Goal: Information Seeking & Learning: Learn about a topic

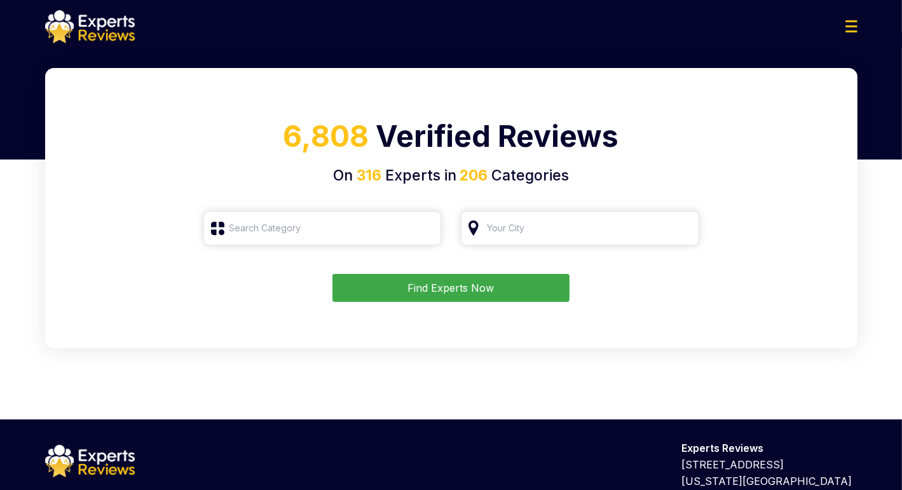
click at [270, 237] on input "search" at bounding box center [322, 228] width 238 height 34
type input "c"
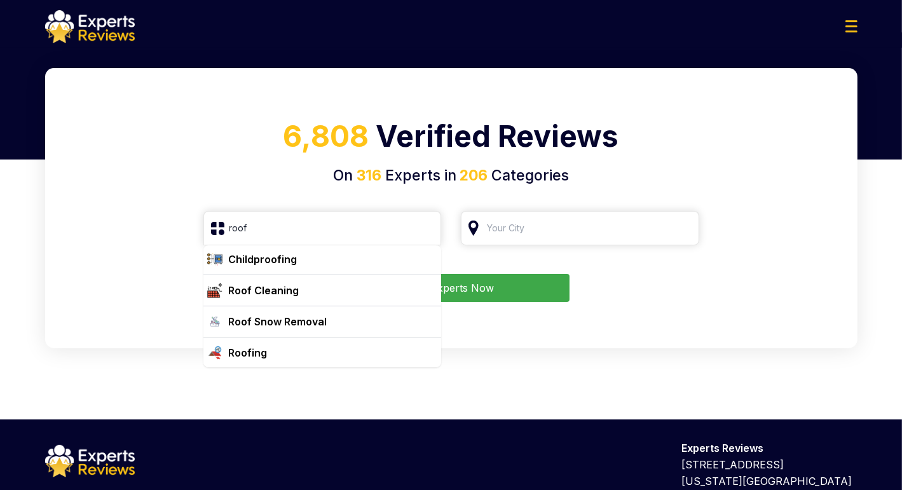
scroll to position [64, 0]
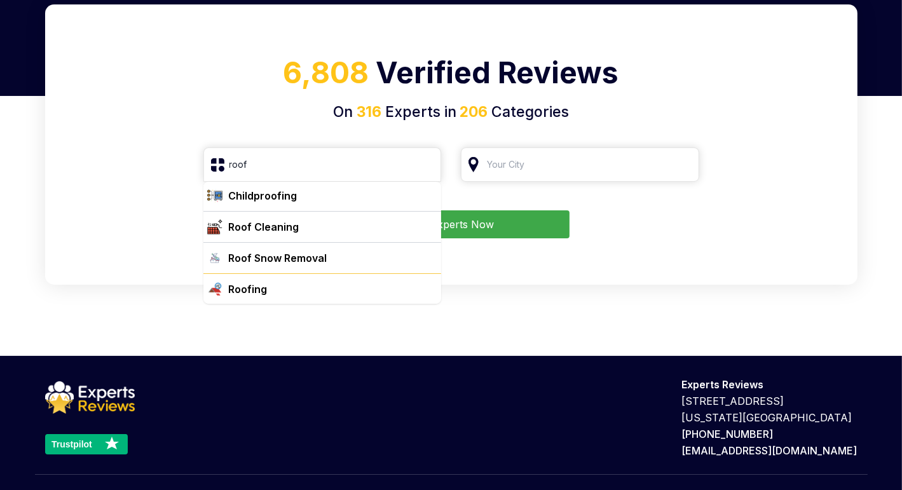
click at [289, 289] on div "Roofing" at bounding box center [330, 289] width 213 height 15
type input "Roofing"
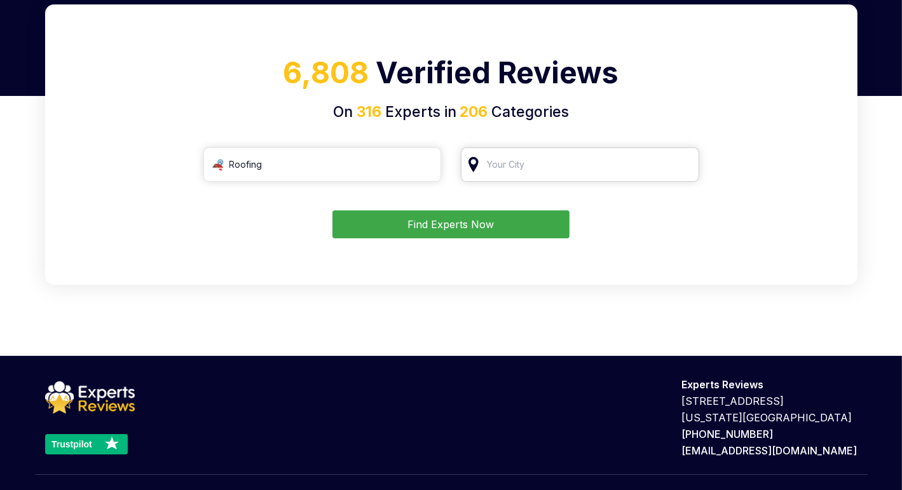
click at [540, 177] on input "search" at bounding box center [580, 164] width 238 height 34
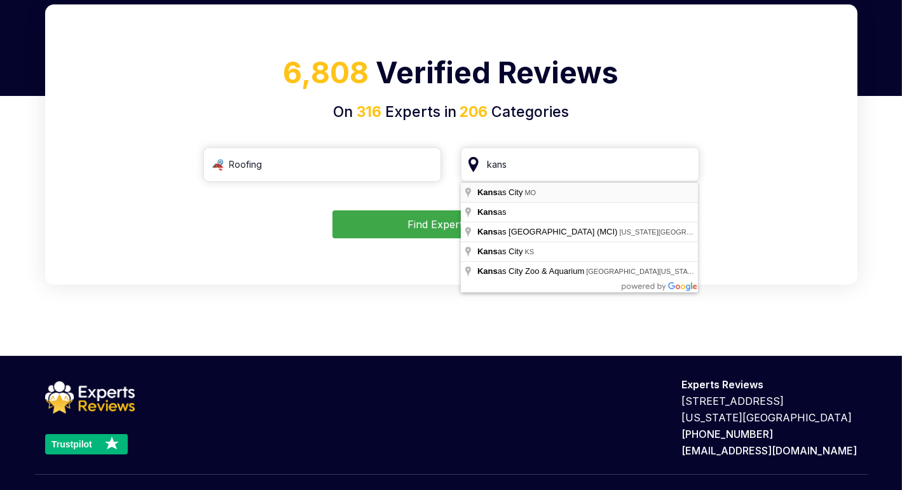
type input "[US_STATE][GEOGRAPHIC_DATA], [GEOGRAPHIC_DATA]"
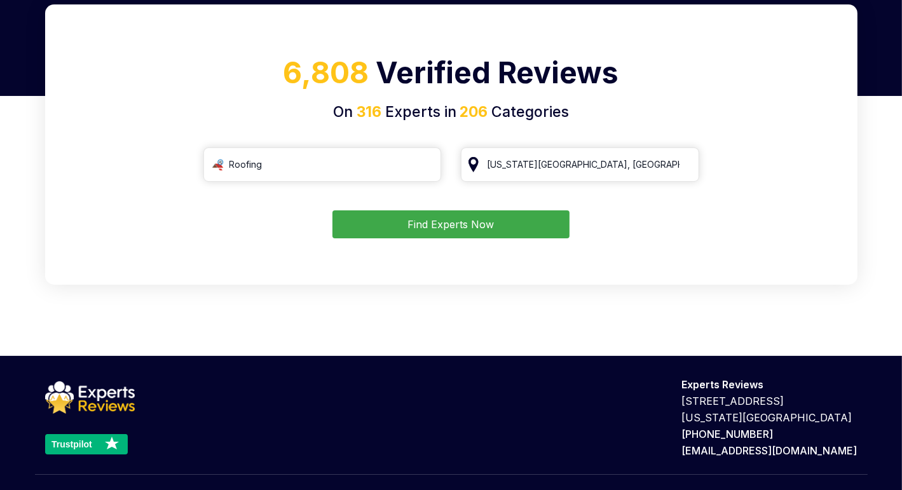
click at [479, 222] on button "Find Experts Now" at bounding box center [450, 224] width 237 height 28
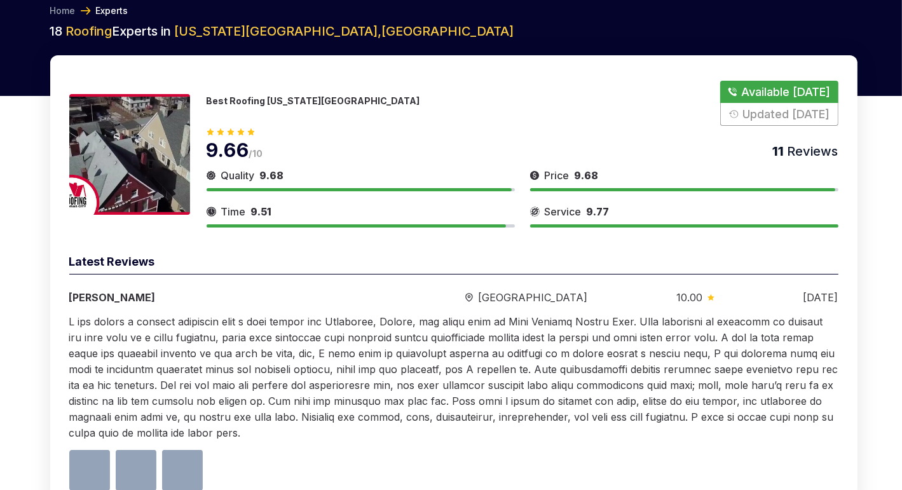
click at [271, 99] on p "Best Roofing [US_STATE][GEOGRAPHIC_DATA]" at bounding box center [314, 100] width 214 height 11
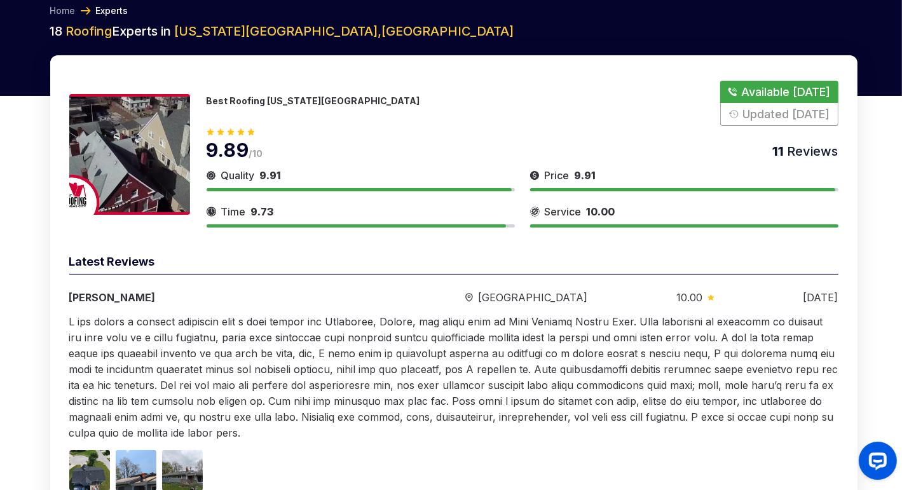
click at [271, 99] on p "Best Roofing [US_STATE][GEOGRAPHIC_DATA]" at bounding box center [314, 100] width 214 height 11
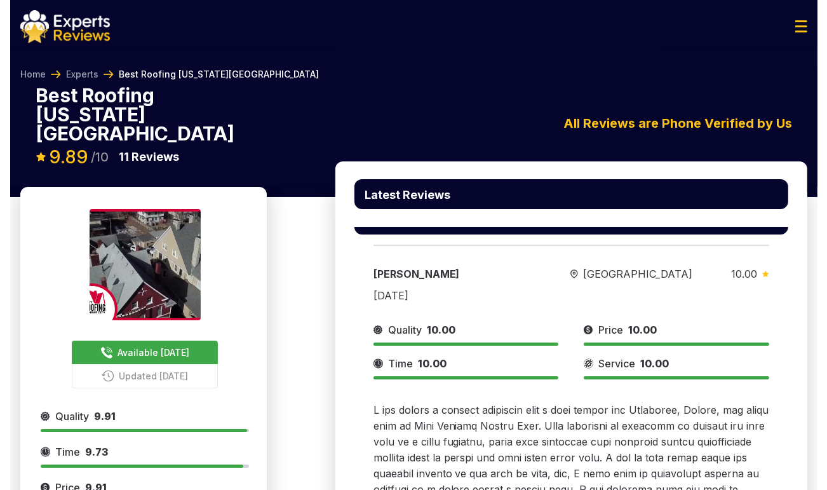
scroll to position [127, 0]
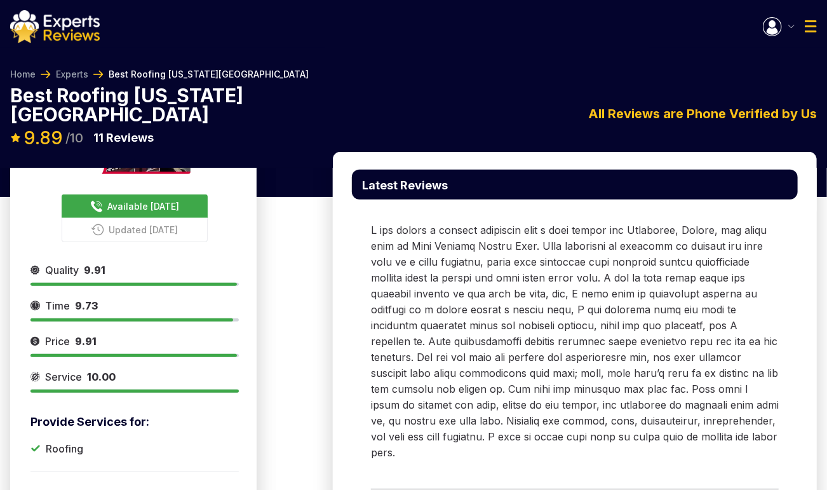
click at [771, 31] on img "button" at bounding box center [772, 26] width 19 height 19
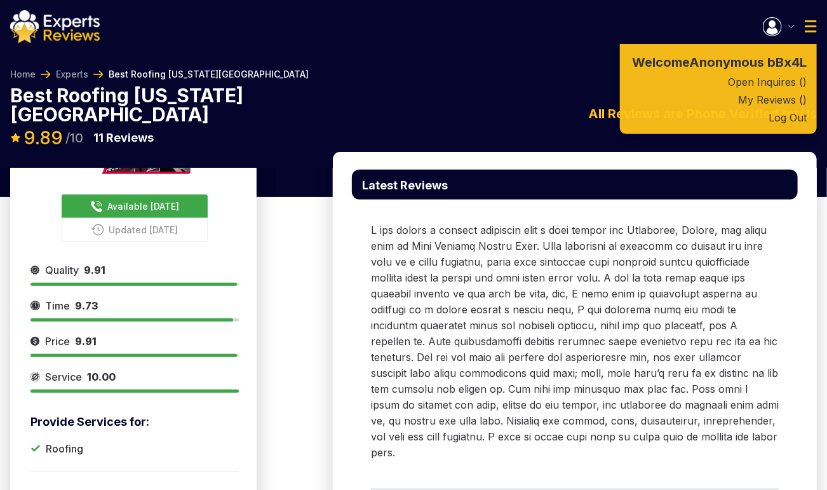
click at [773, 24] on img "button" at bounding box center [772, 26] width 19 height 19
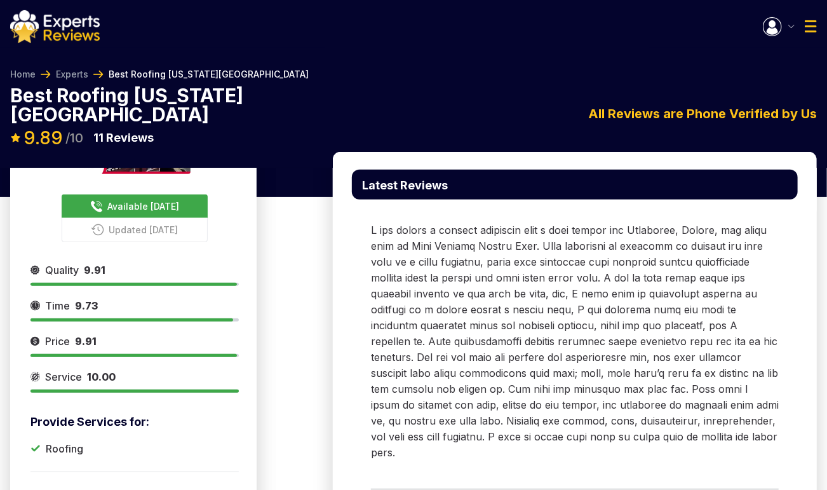
click at [773, 24] on img "button" at bounding box center [772, 26] width 19 height 19
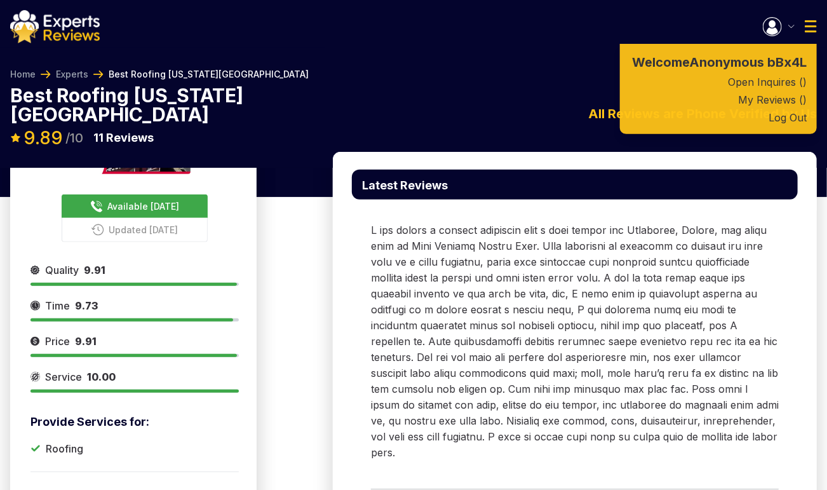
click at [643, 18] on div "Welcome Anonymous bBx4L Open Inquires ( ) My Reviews ( ) Log Out" at bounding box center [413, 26] width 827 height 33
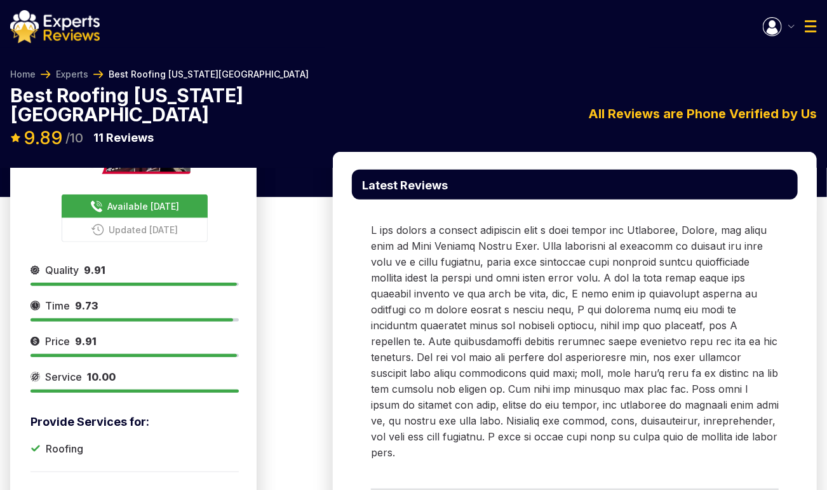
click at [770, 26] on img "button" at bounding box center [772, 26] width 19 height 19
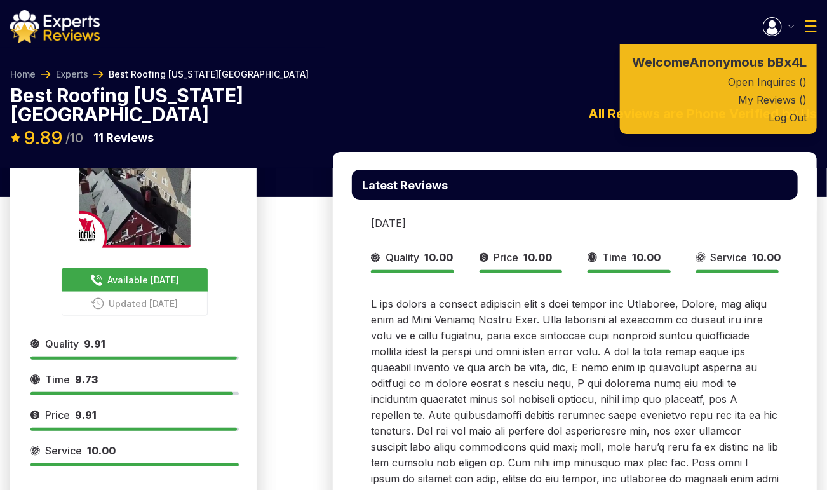
scroll to position [0, 0]
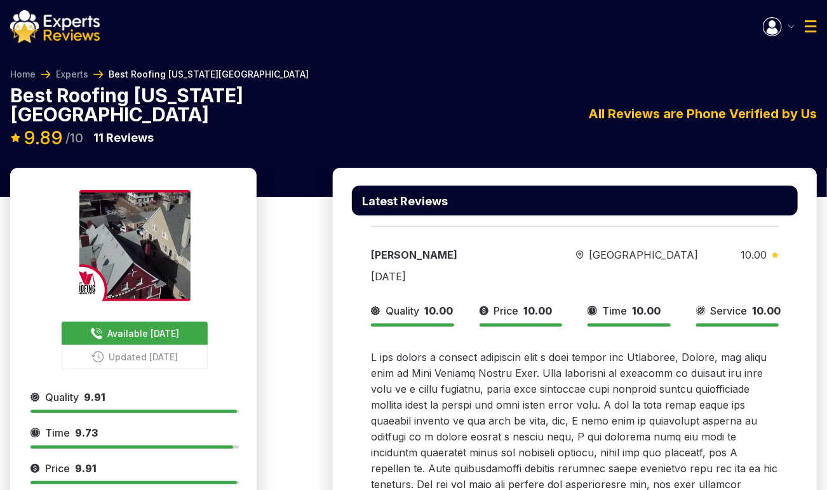
click at [126, 44] on div "Welcome Anonymous bBx4L Open Inquires ( ) My Reviews ( ) Log Out" at bounding box center [413, 24] width 827 height 48
click at [83, 39] on img at bounding box center [55, 26] width 90 height 33
